Goal: Contribute content

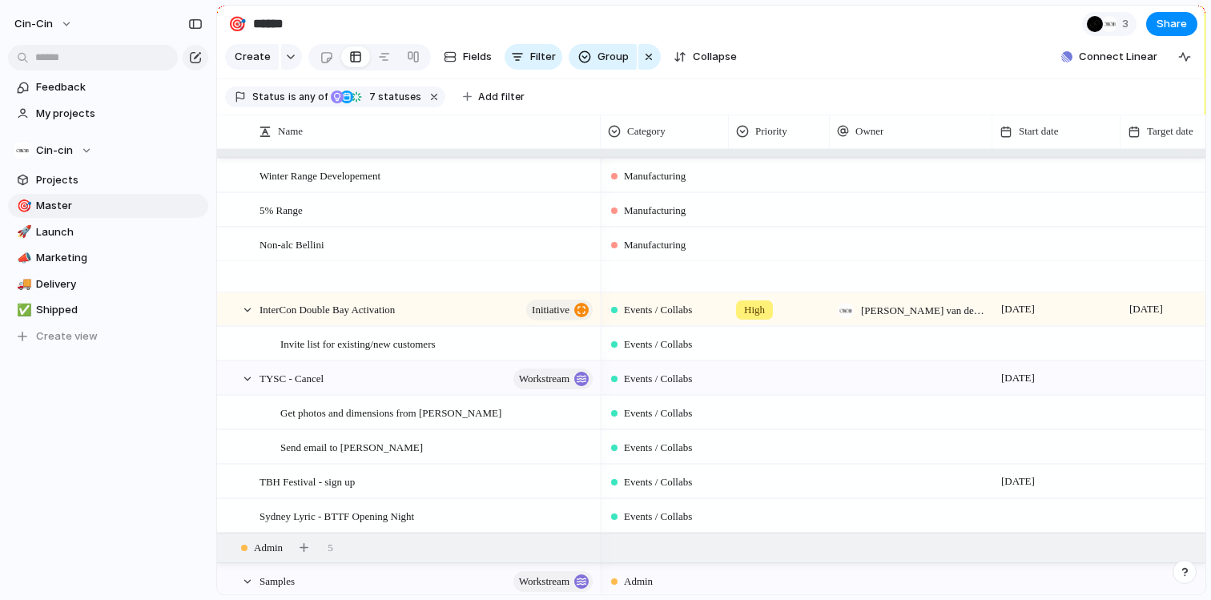
scroll to position [1111, 0]
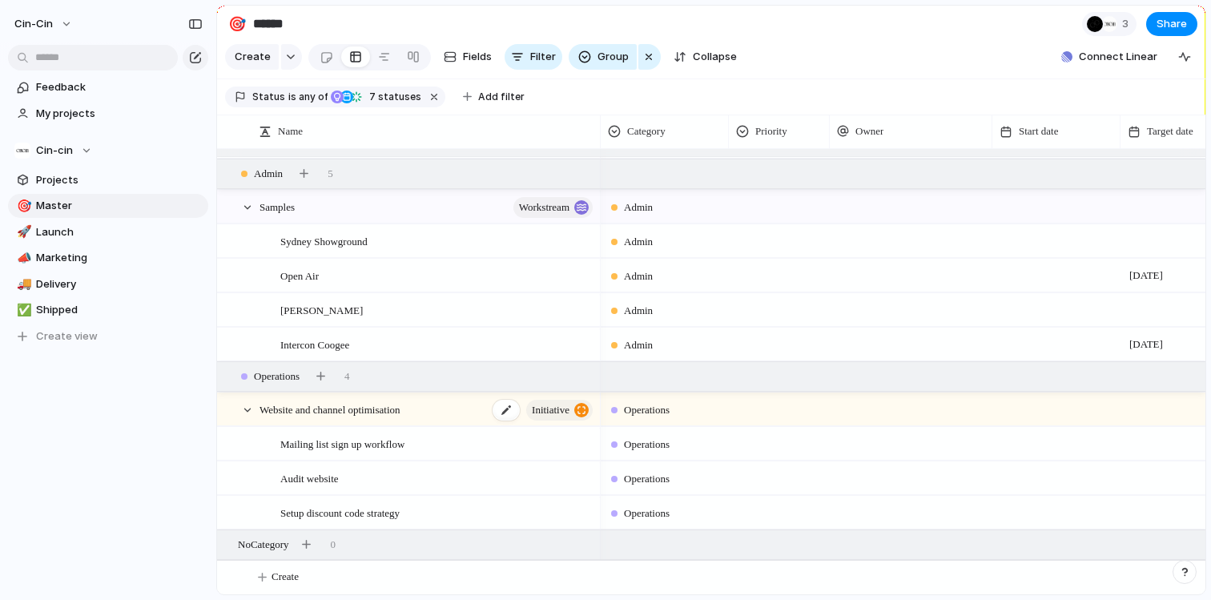
click at [564, 407] on span "initiative" at bounding box center [551, 410] width 38 height 22
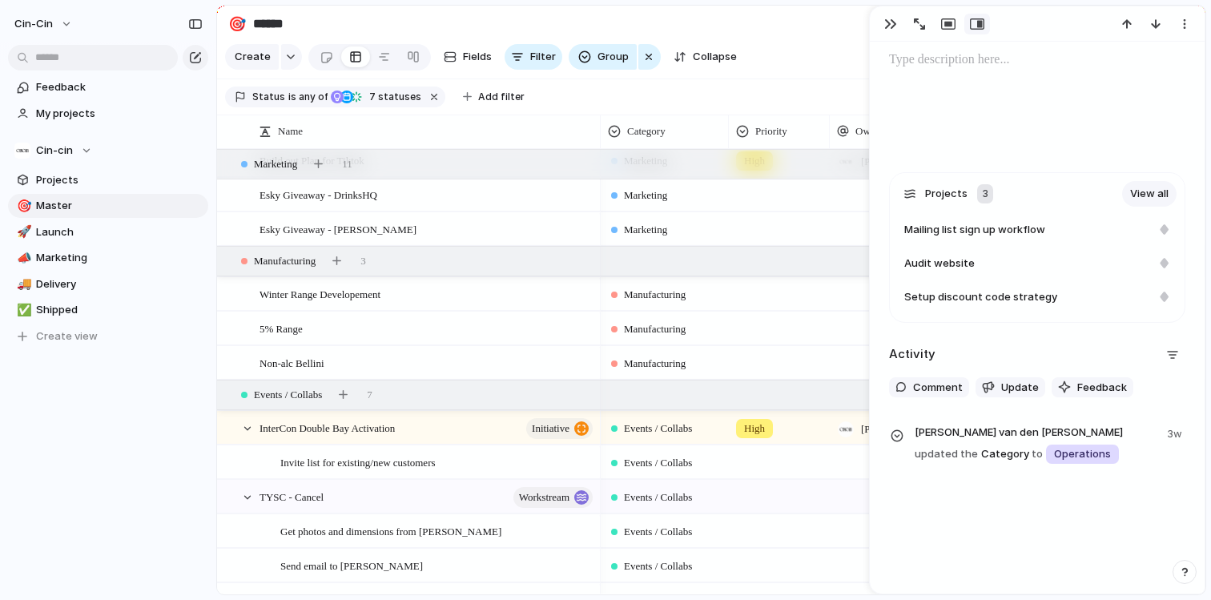
scroll to position [0, 1]
click at [539, 428] on span "initiative" at bounding box center [551, 428] width 38 height 22
type textarea "**********"
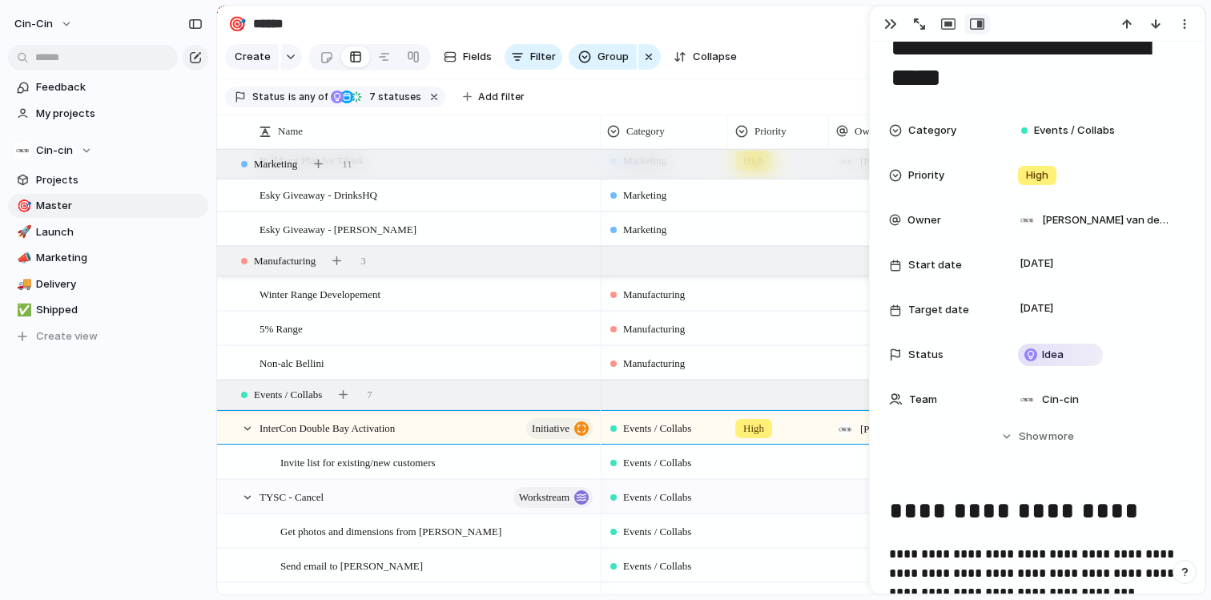
scroll to position [4, 0]
